Goal: Transaction & Acquisition: Purchase product/service

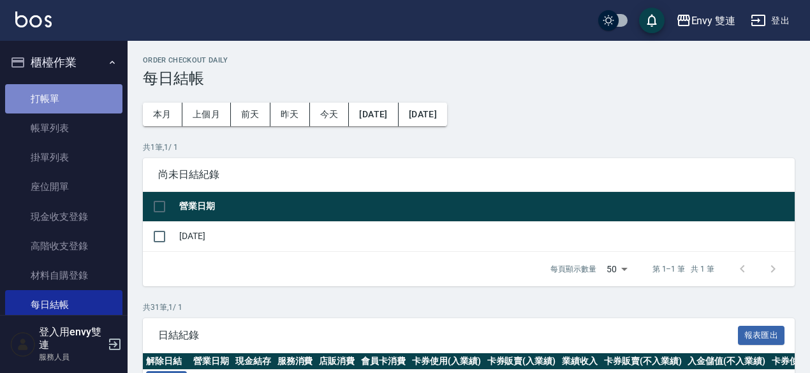
click at [71, 87] on link "打帳單" at bounding box center [63, 98] width 117 height 29
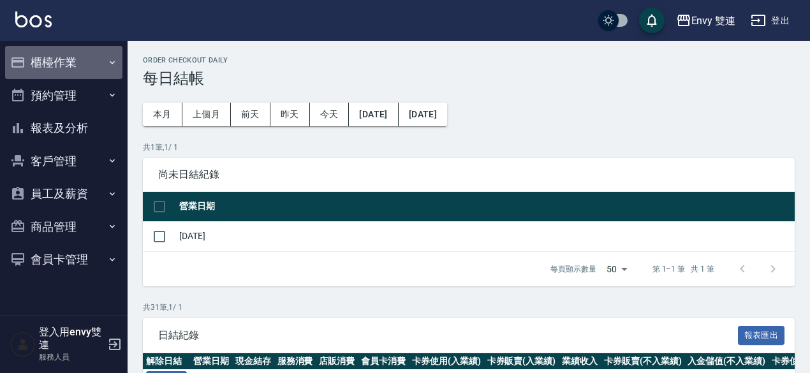
click at [85, 63] on button "櫃檯作業" at bounding box center [63, 62] width 117 height 33
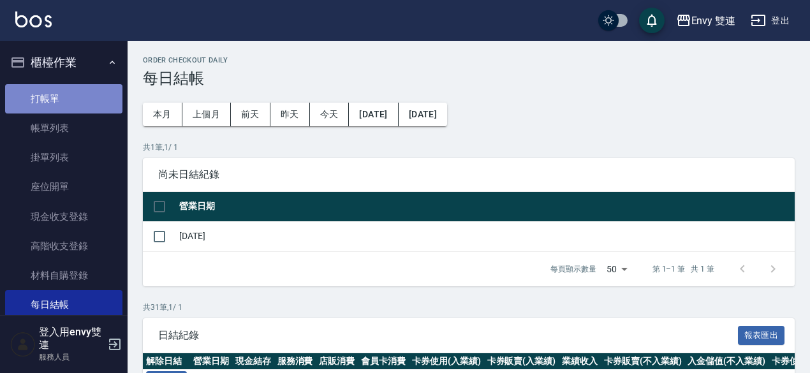
click at [82, 94] on link "打帳單" at bounding box center [63, 98] width 117 height 29
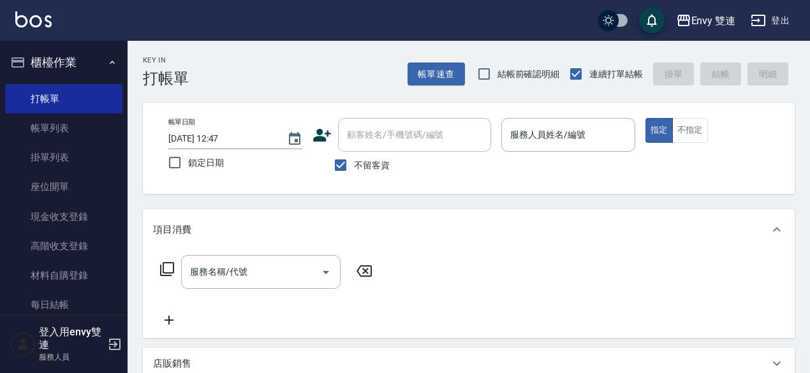
click at [325, 136] on icon at bounding box center [322, 135] width 19 height 19
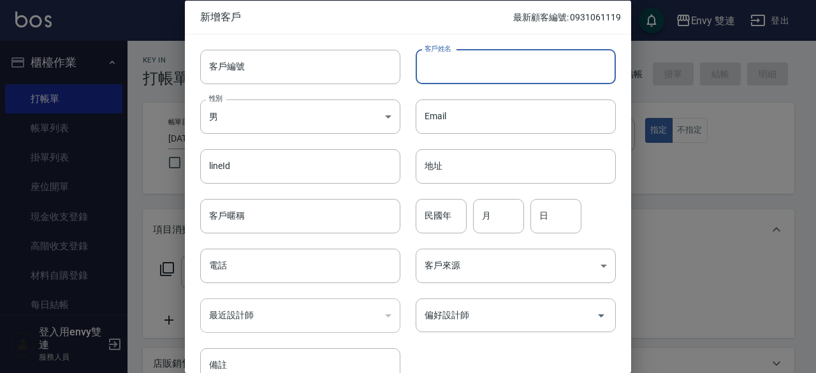
click at [466, 72] on input "客戶姓名" at bounding box center [516, 66] width 200 height 34
type input "C"
type input "[PERSON_NAME]0916528363"
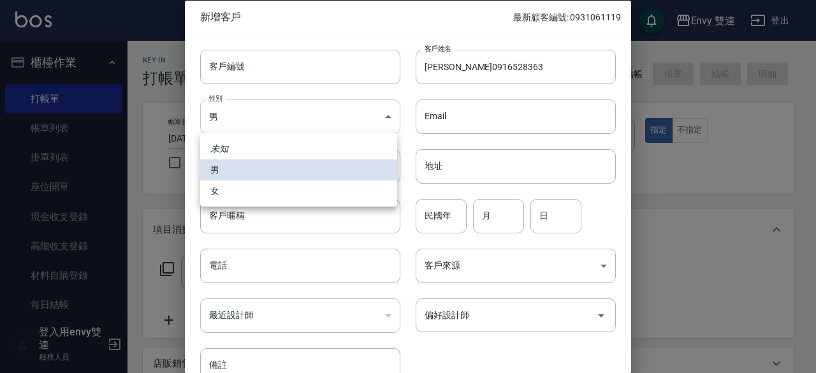
click at [325, 101] on body "Envy 雙連 登出 櫃檯作業 打帳單 帳單列表 掛單列表 座位開單 現金收支登錄 高階收支登錄 材料自購登錄 每日結帳 排班表 掃碼打卡 預約管理 預約管理…" at bounding box center [408, 320] width 816 height 640
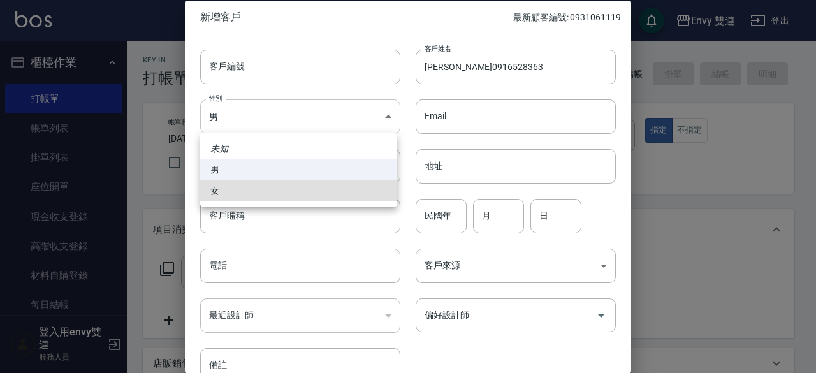
type input "[DEMOGRAPHIC_DATA]"
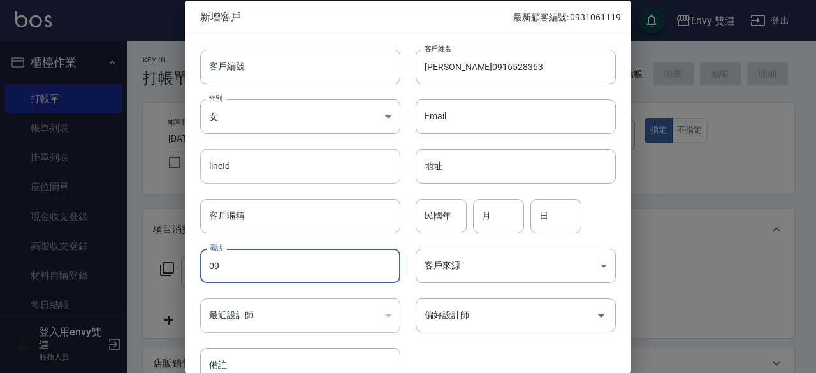
type input "0"
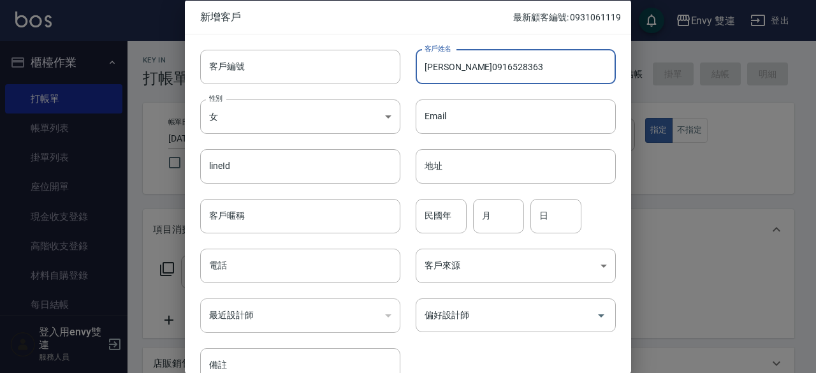
click at [445, 66] on input "[PERSON_NAME]0916528363" at bounding box center [516, 66] width 200 height 34
drag, startPoint x: 445, startPoint y: 66, endPoint x: 496, endPoint y: 64, distance: 50.4
click at [496, 64] on input "[PERSON_NAME]0916528363" at bounding box center [516, 66] width 200 height 34
click at [495, 63] on input "[PERSON_NAME]0916528363" at bounding box center [516, 66] width 200 height 34
click at [452, 66] on input "[PERSON_NAME]0916528363" at bounding box center [516, 66] width 200 height 34
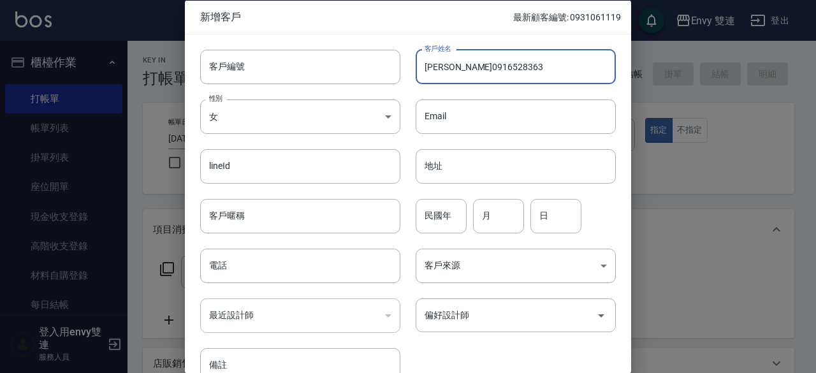
drag, startPoint x: 452, startPoint y: 66, endPoint x: 472, endPoint y: 66, distance: 20.4
click at [472, 66] on input "[PERSON_NAME]0916528363" at bounding box center [516, 66] width 200 height 34
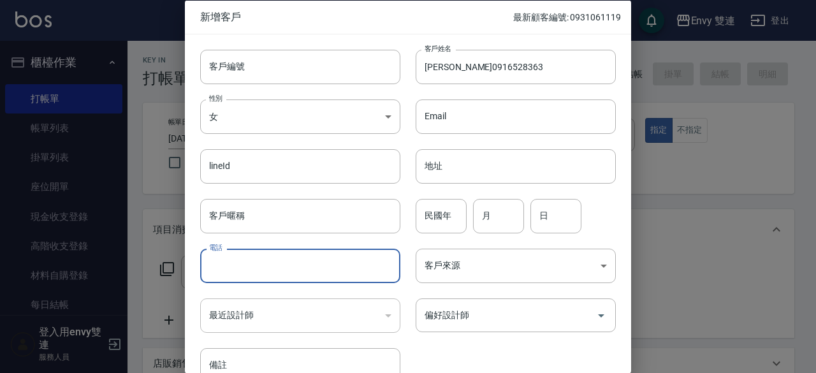
click at [302, 259] on input "電話" at bounding box center [300, 266] width 200 height 34
paste input "0916528363"
type input "0916528363"
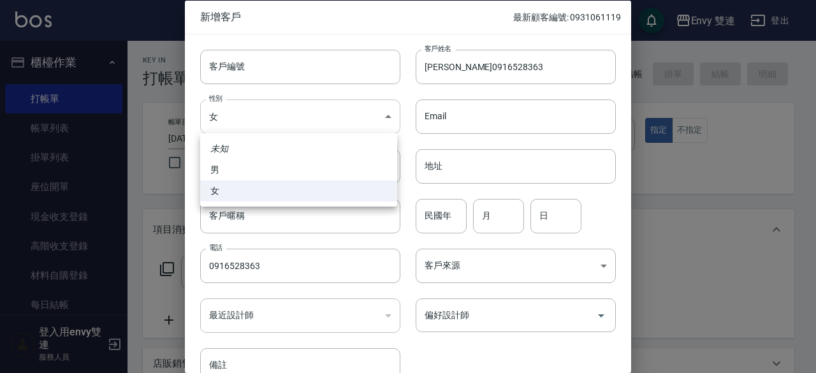
click at [339, 126] on body "Envy 雙連 登出 櫃檯作業 打帳單 帳單列表 掛單列表 座位開單 現金收支登錄 高階收支登錄 材料自購登錄 每日結帳 排班表 掃碼打卡 預約管理 預約管理…" at bounding box center [408, 320] width 816 height 640
click at [491, 324] on div at bounding box center [408, 186] width 816 height 373
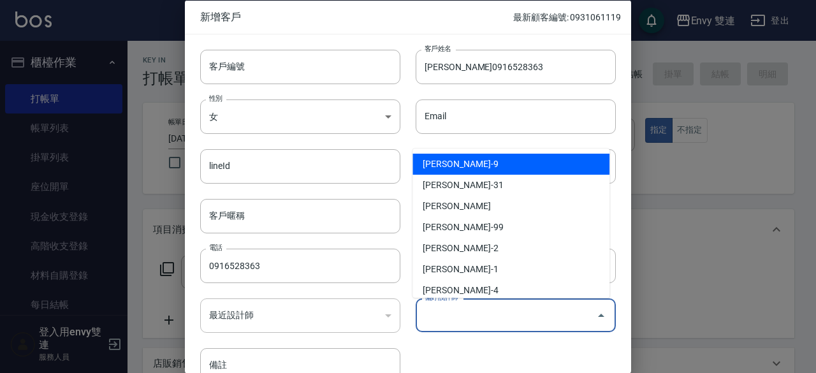
click at [491, 324] on input "偏好設計師" at bounding box center [507, 315] width 170 height 22
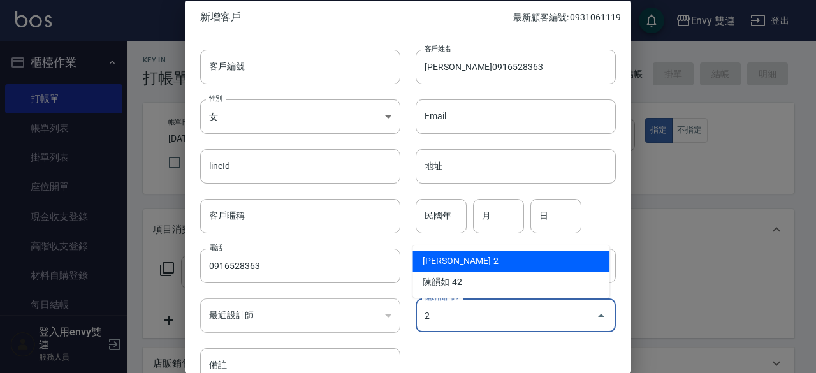
type input "[PERSON_NAME]"
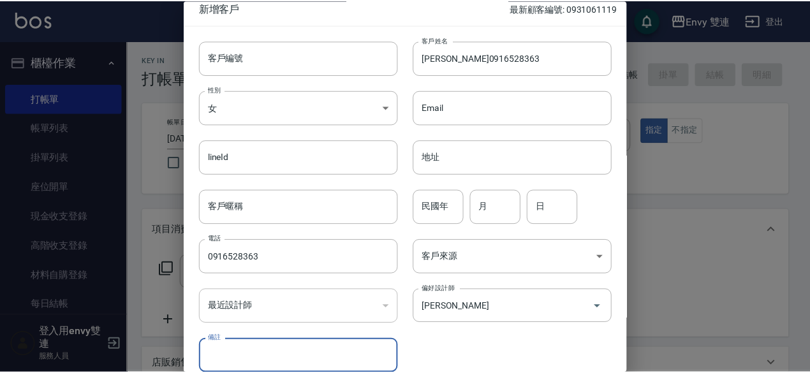
scroll to position [68, 0]
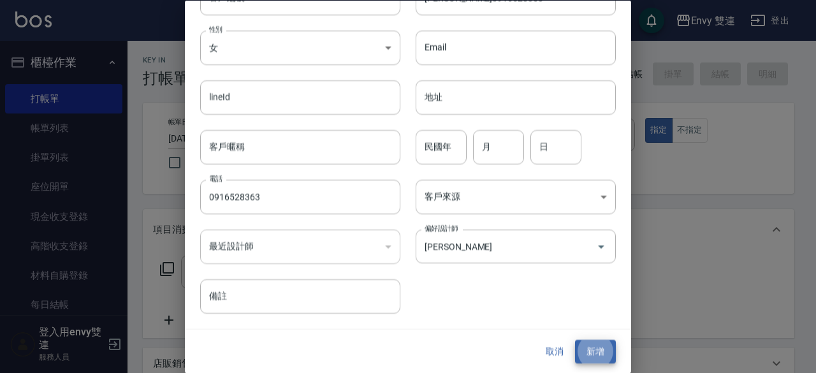
click at [575, 341] on button "新增" at bounding box center [595, 353] width 41 height 24
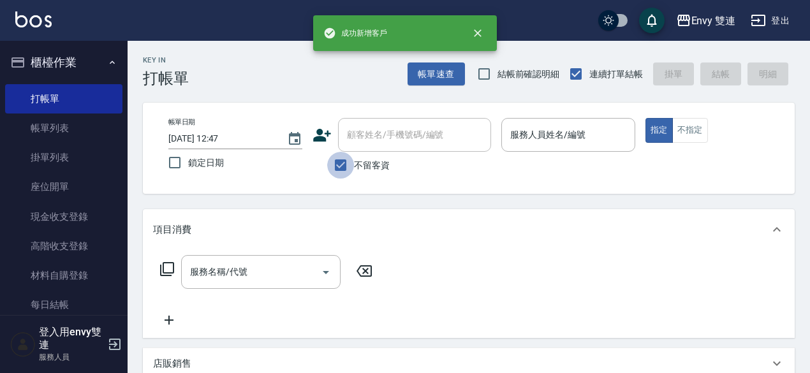
click at [342, 166] on input "不留客資" at bounding box center [340, 165] width 27 height 27
checkbox input "false"
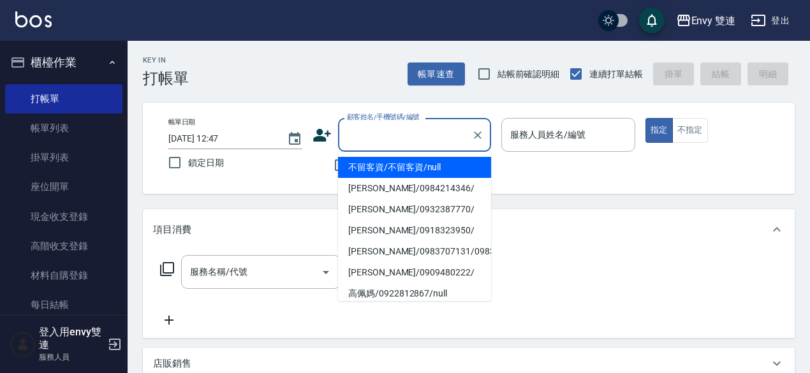
click at [379, 138] on input "顧客姓名/手機號碼/編號" at bounding box center [405, 135] width 122 height 22
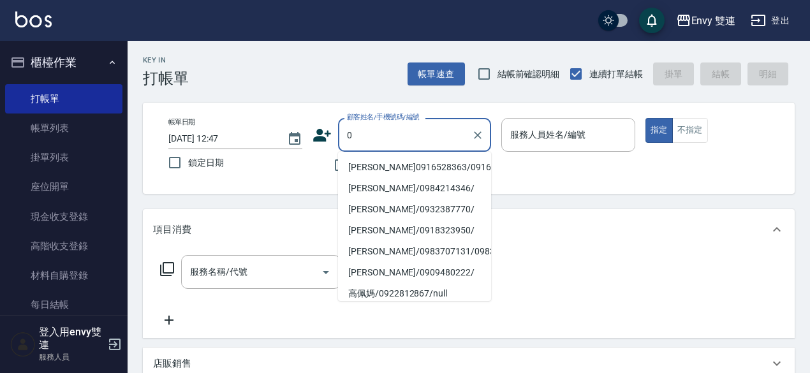
type input "[PERSON_NAME]0916528363/0916528363/"
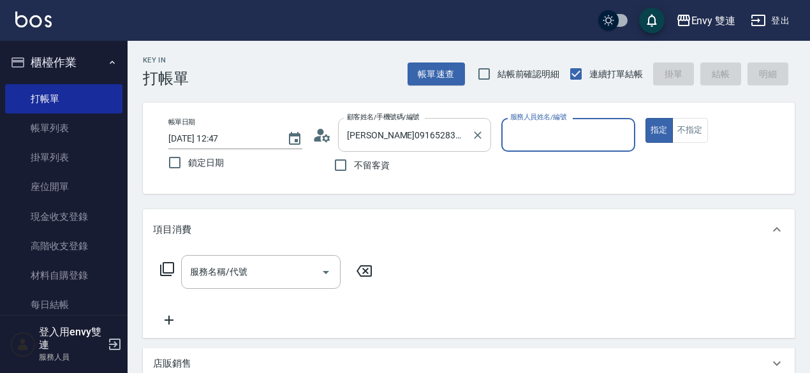
type input "Ina-2"
click at [646, 118] on button "指定" at bounding box center [659, 130] width 27 height 25
type button "true"
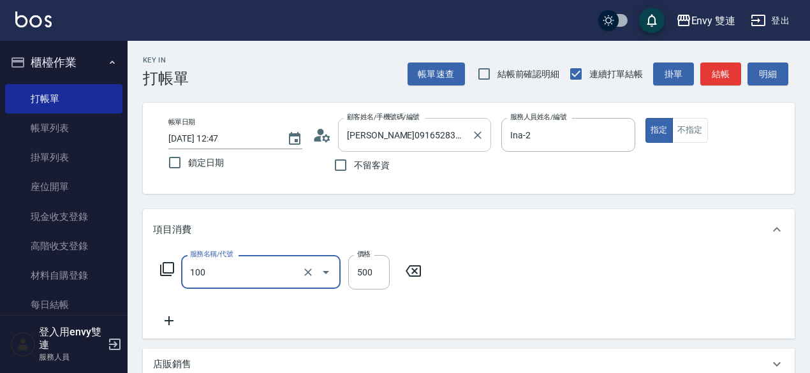
type input "洗＋剪(100)"
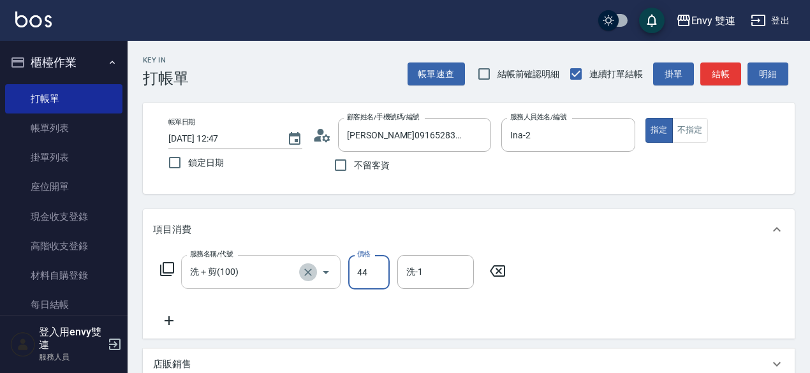
click at [304, 271] on icon "Clear" at bounding box center [308, 272] width 13 height 13
type input "44"
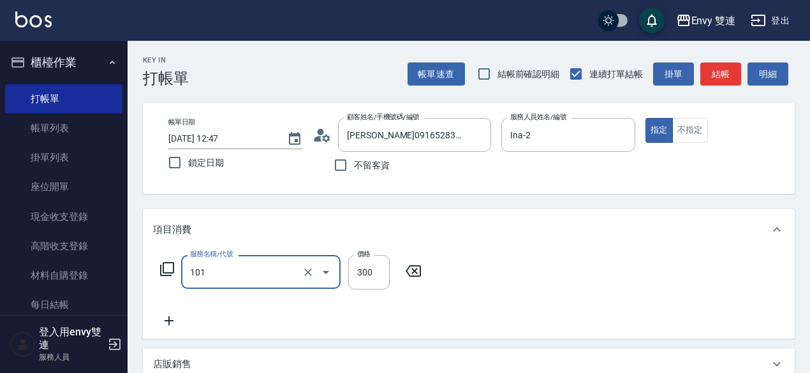
type input "洗髮(101)"
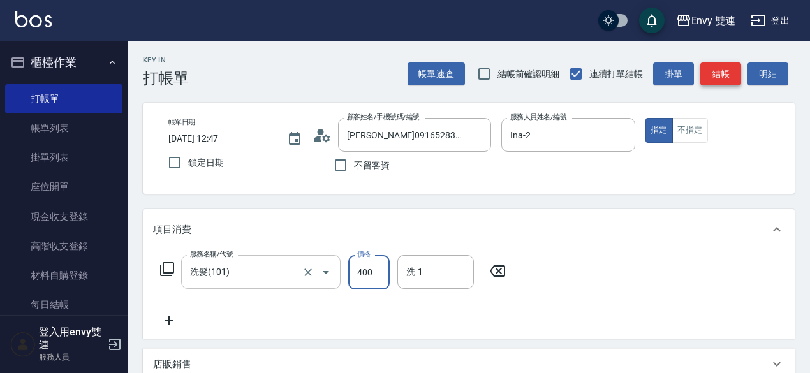
type input "400"
click at [729, 75] on button "結帳" at bounding box center [720, 75] width 41 height 24
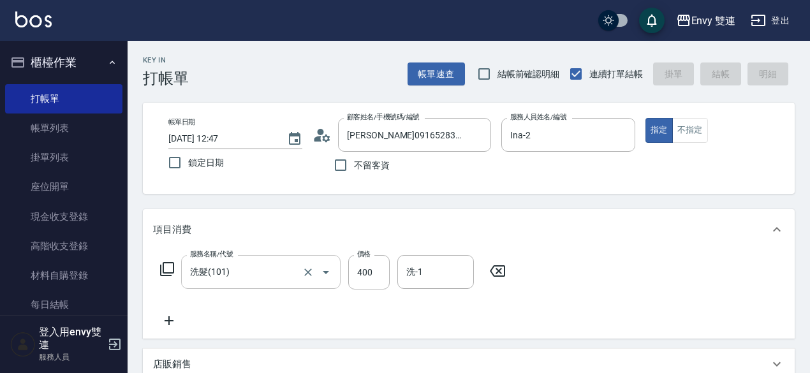
type input "[DATE] 12:48"
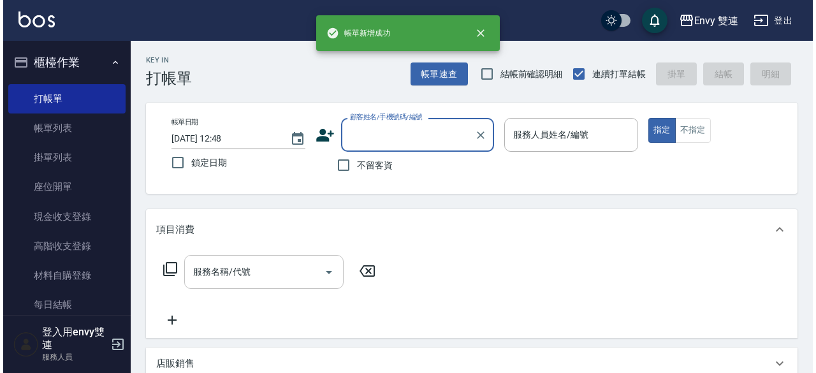
scroll to position [0, 0]
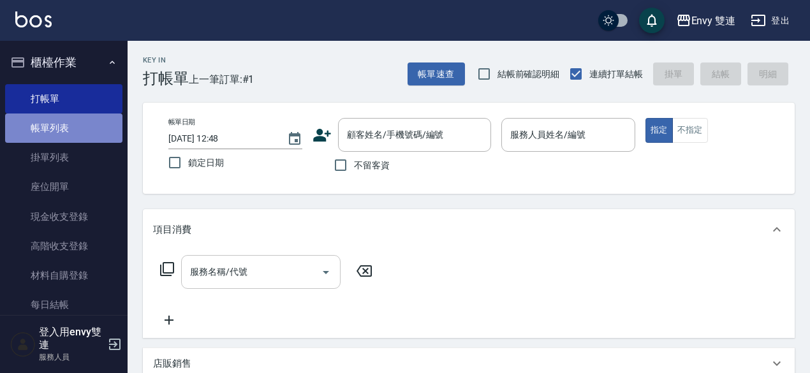
click at [93, 129] on link "帳單列表" at bounding box center [63, 128] width 117 height 29
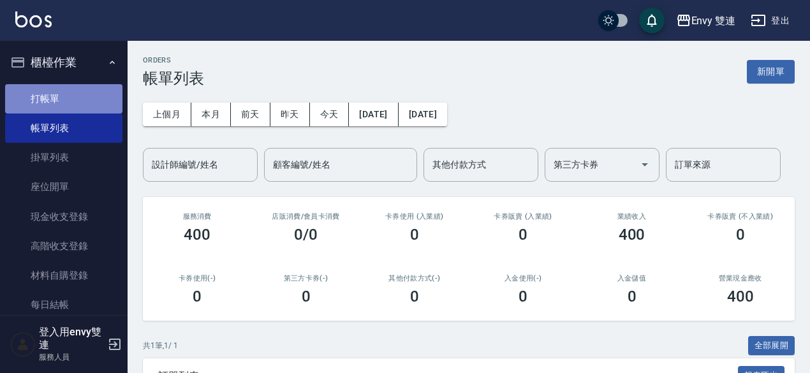
click at [92, 102] on link "打帳單" at bounding box center [63, 98] width 117 height 29
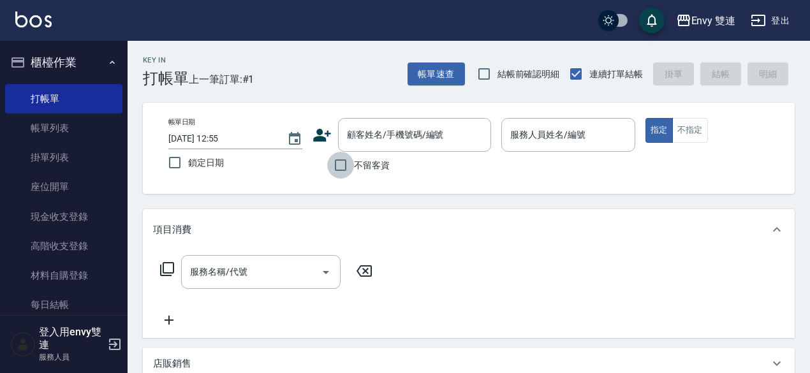
click at [342, 172] on input "不留客資" at bounding box center [340, 165] width 27 height 27
checkbox input "true"
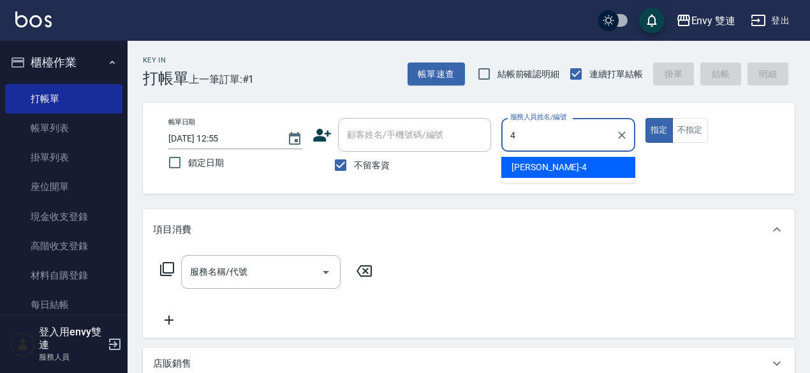
type input "[PERSON_NAME]-4"
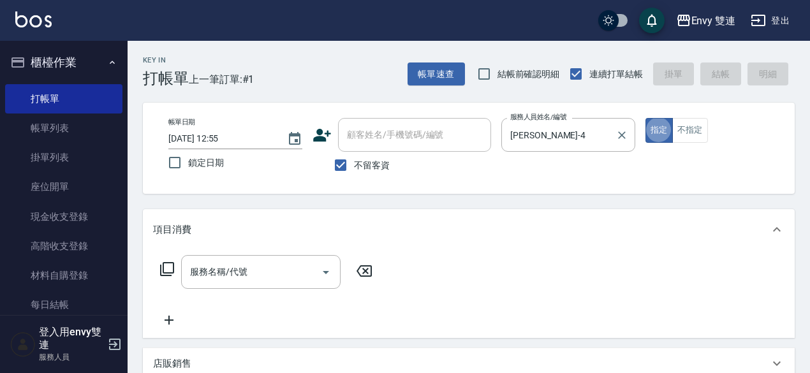
type button "true"
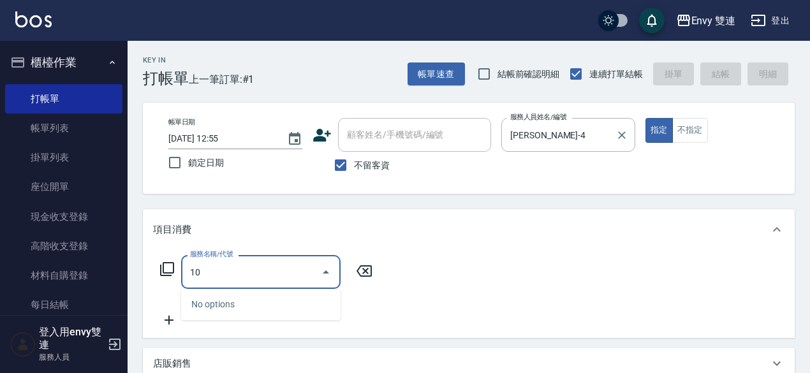
type input "101"
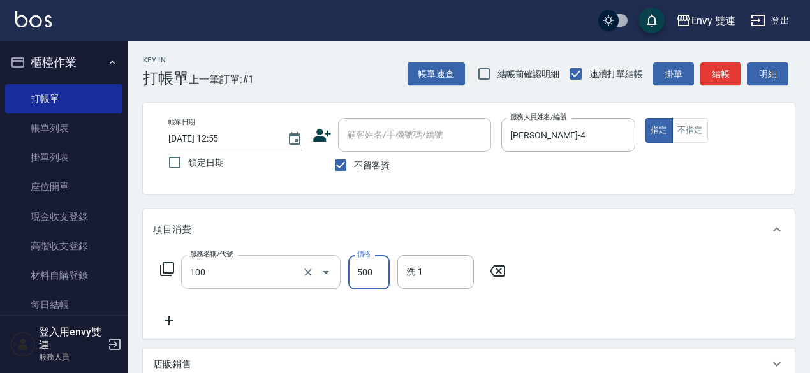
type input "洗＋剪(100)"
click at [720, 77] on button "結帳" at bounding box center [720, 75] width 41 height 24
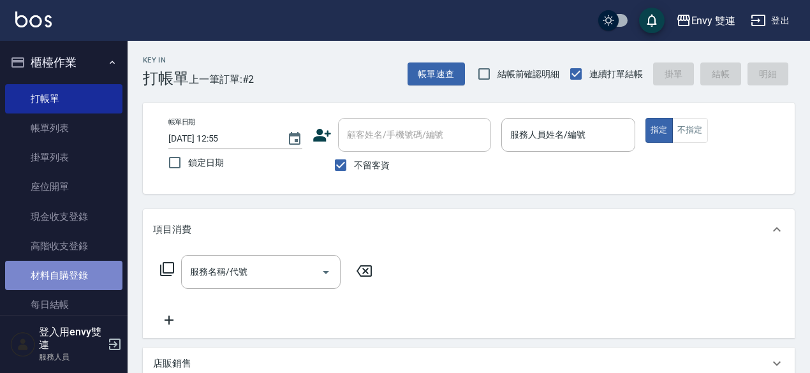
click at [76, 272] on link "材料自購登錄" at bounding box center [63, 275] width 117 height 29
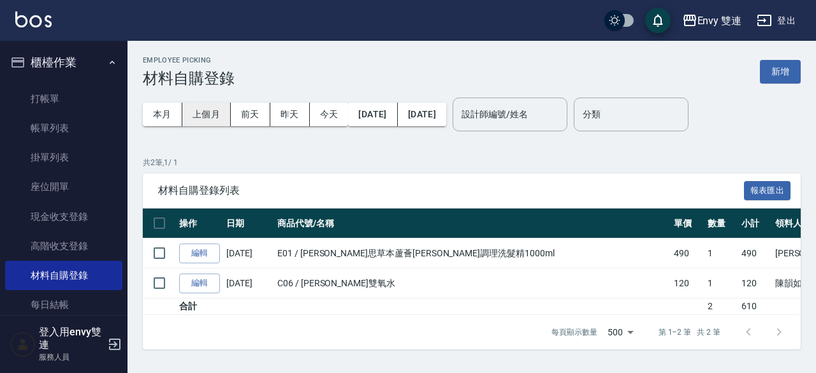
click at [207, 114] on button "上個月" at bounding box center [206, 115] width 48 height 24
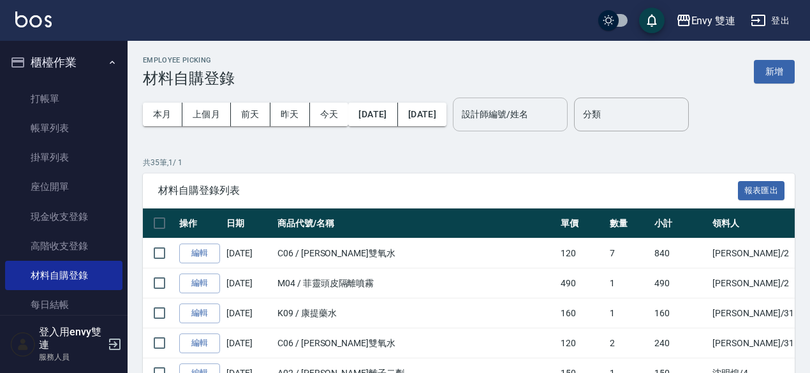
click at [557, 101] on div "設計師編號/姓名" at bounding box center [510, 115] width 115 height 34
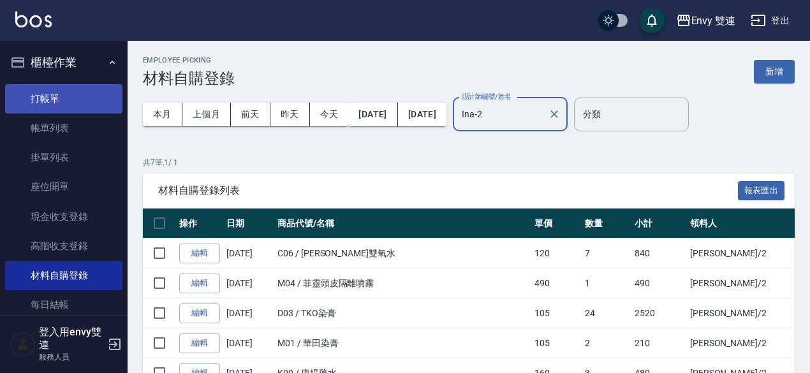
type input "Ina-2"
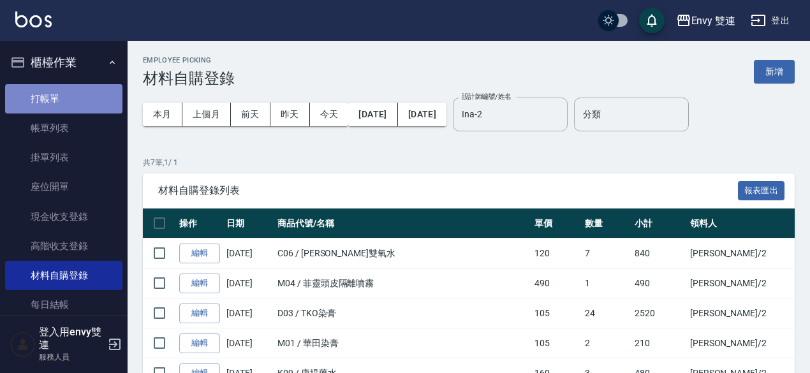
click at [78, 87] on link "打帳單" at bounding box center [63, 98] width 117 height 29
